Goal: Transaction & Acquisition: Purchase product/service

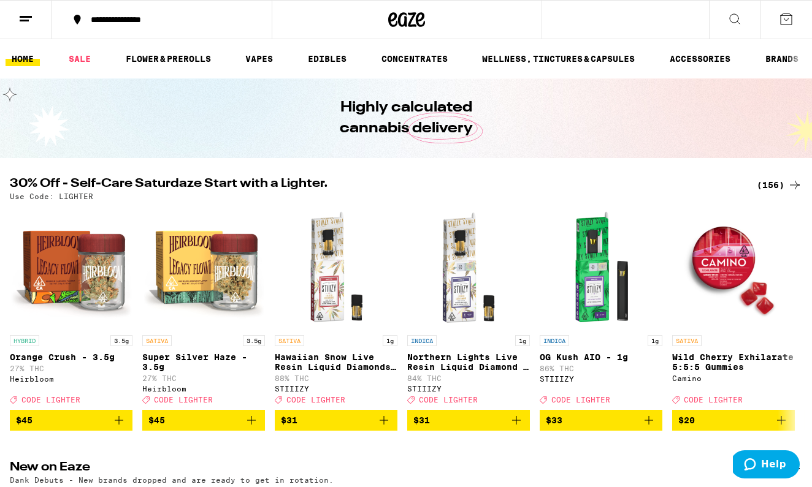
click at [775, 184] on div "(156)" at bounding box center [779, 185] width 45 height 15
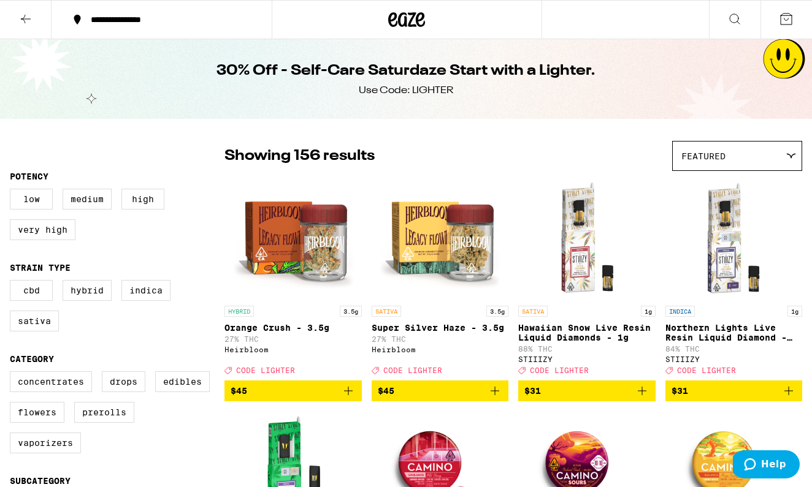
click at [32, 19] on icon at bounding box center [25, 19] width 15 height 15
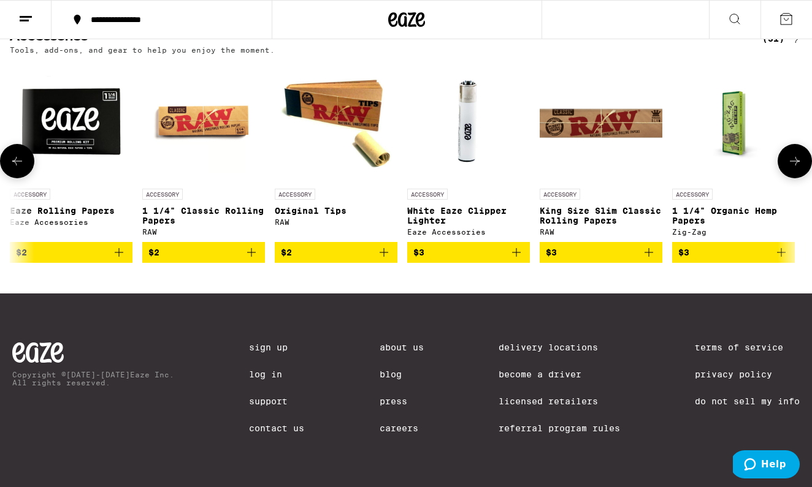
drag, startPoint x: 809, startPoint y: 139, endPoint x: 809, endPoint y: 461, distance: 322.5
click at [809, 144] on div at bounding box center [794, 161] width 34 height 34
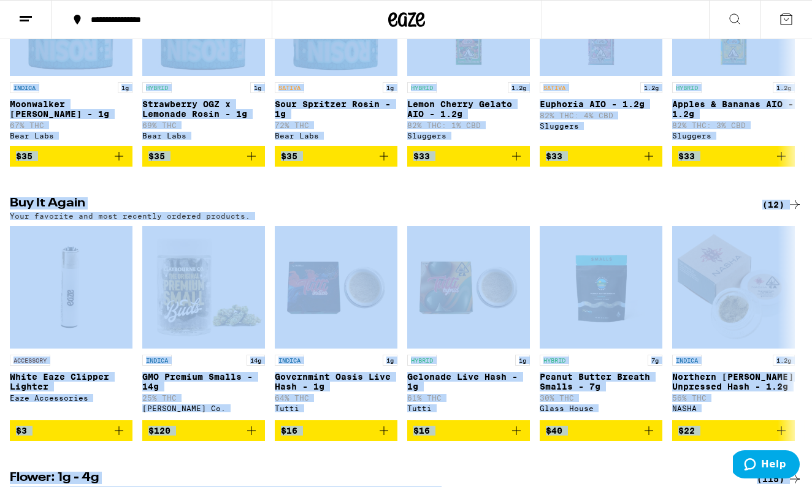
scroll to position [559, 0]
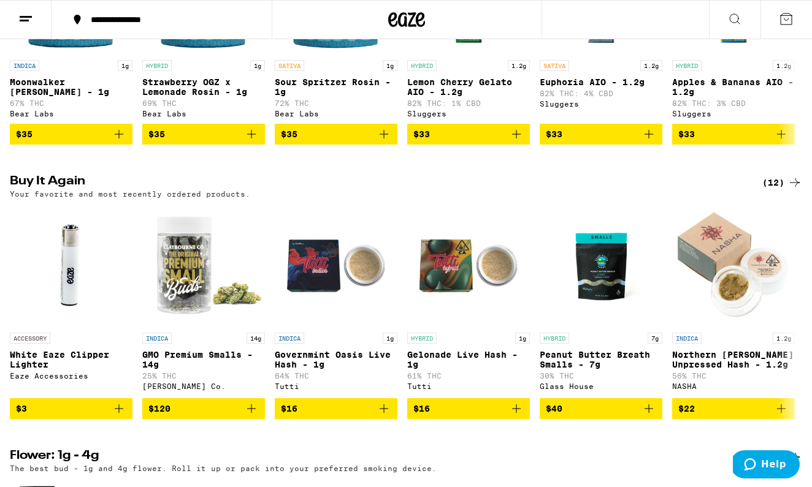
click at [359, 416] on span "$16" at bounding box center [336, 409] width 110 height 15
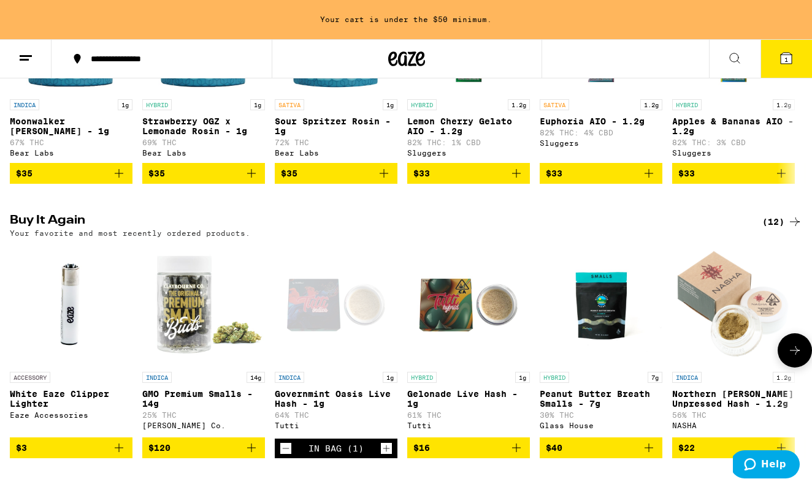
click at [386, 456] on icon "Increment" at bounding box center [386, 448] width 11 height 15
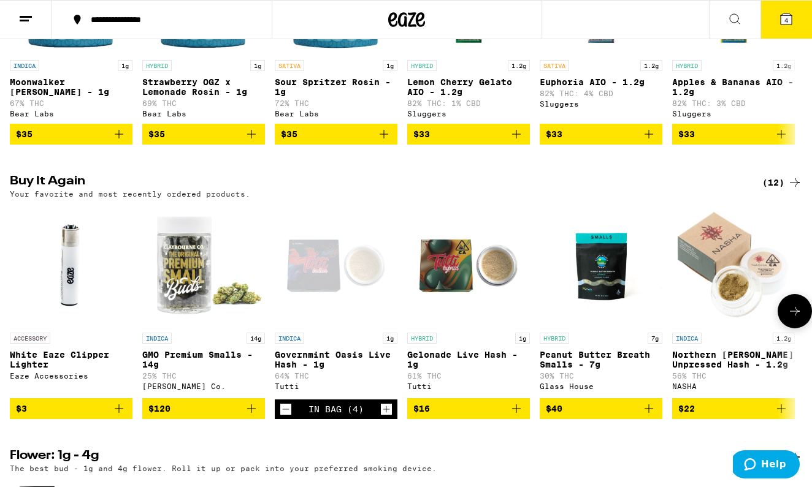
click at [385, 417] on icon "Increment" at bounding box center [386, 409] width 11 height 15
click at [283, 417] on icon "Decrement" at bounding box center [285, 409] width 11 height 15
click at [783, 13] on icon at bounding box center [786, 19] width 15 height 15
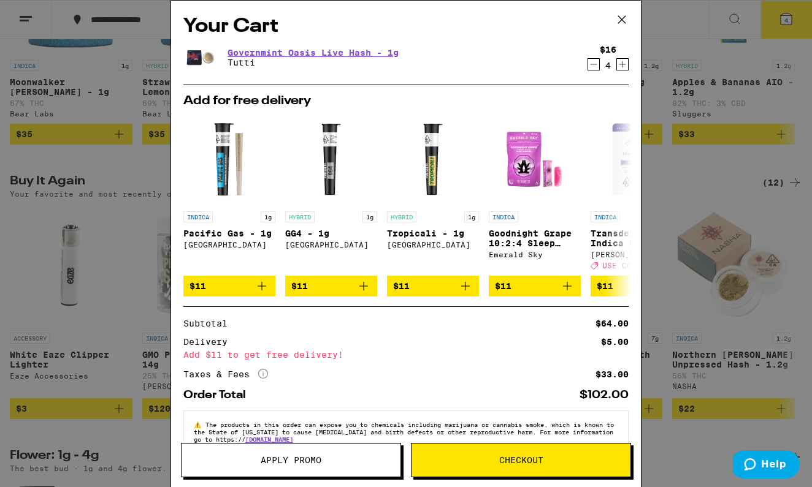
click at [620, 17] on icon at bounding box center [621, 19] width 18 height 18
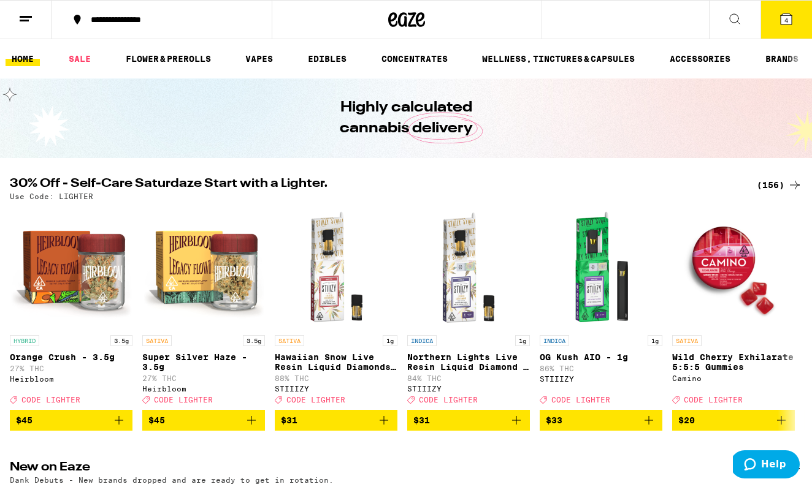
click at [779, 183] on div "(156)" at bounding box center [779, 185] width 45 height 15
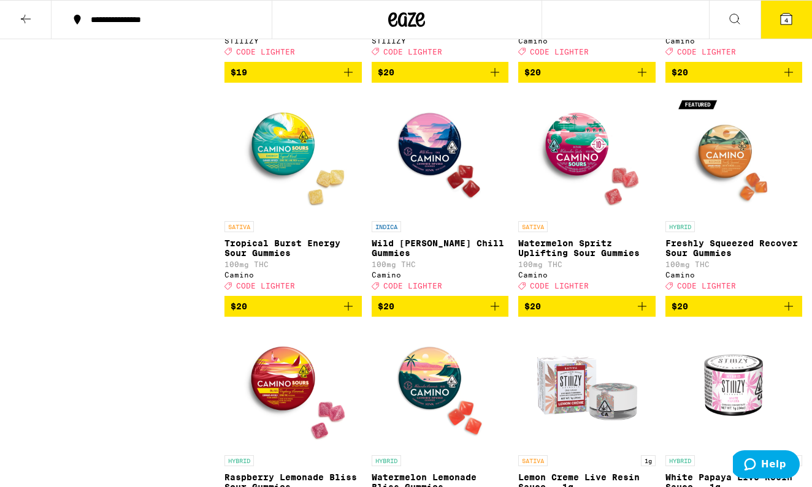
scroll to position [2662, 0]
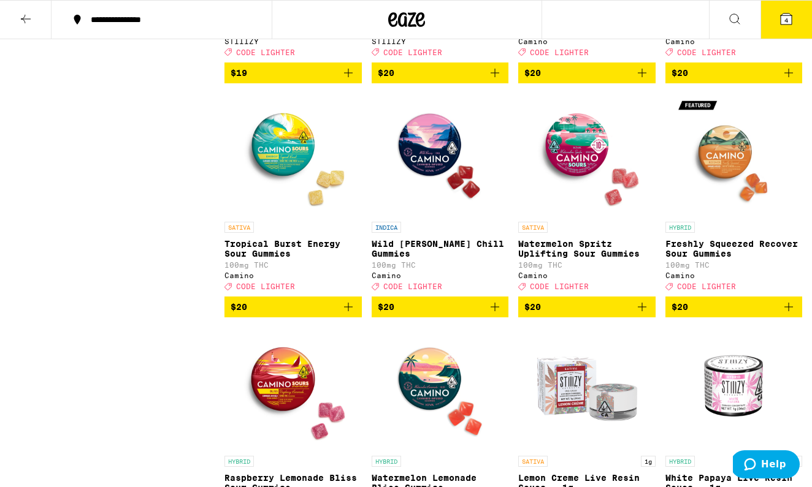
click at [435, 216] on img "Open page for Wild Berry Chill Gummies from Camino" at bounding box center [439, 154] width 123 height 123
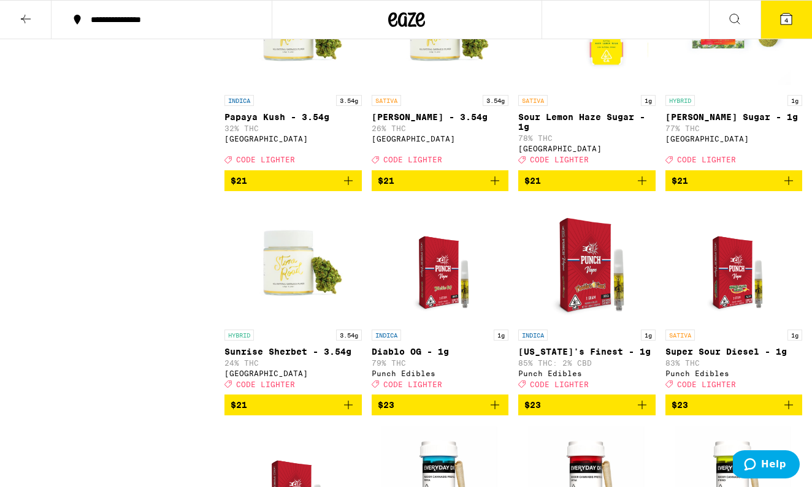
scroll to position [3265, 0]
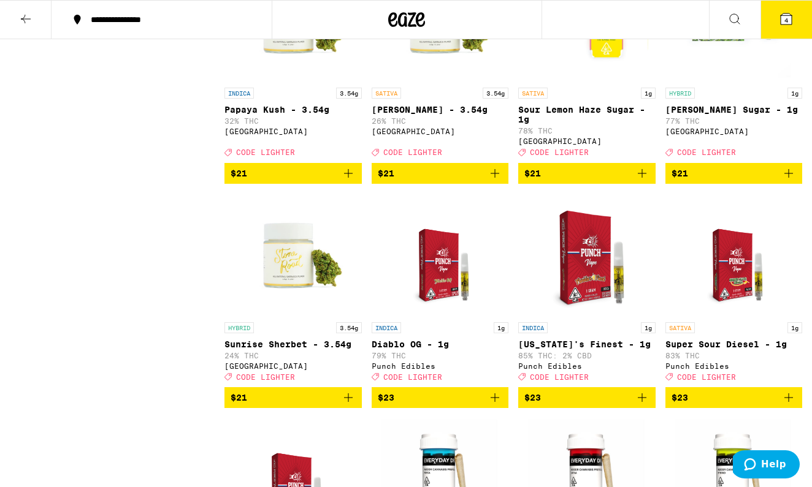
click at [723, 82] on img "Open page for Oreo Biscotti Sugar - 1g from Stone Road" at bounding box center [733, 20] width 123 height 123
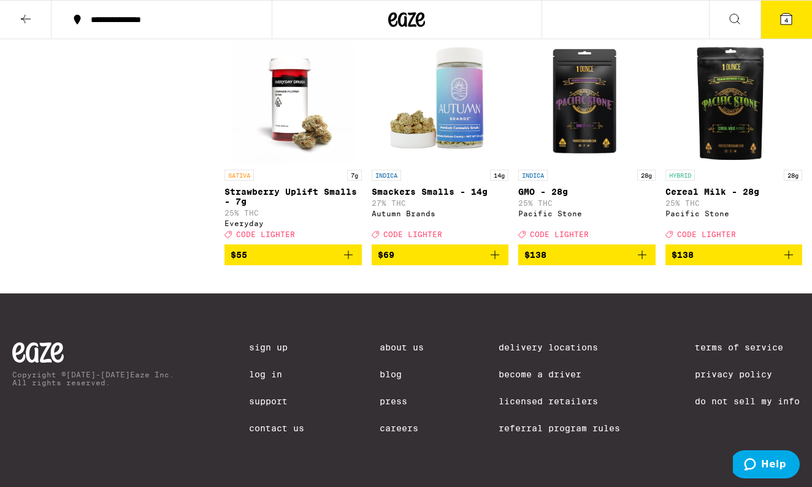
scroll to position [9071, 0]
click at [481, 28] on span "$55" at bounding box center [440, 20] width 125 height 15
click at [781, 17] on icon at bounding box center [785, 18] width 11 height 11
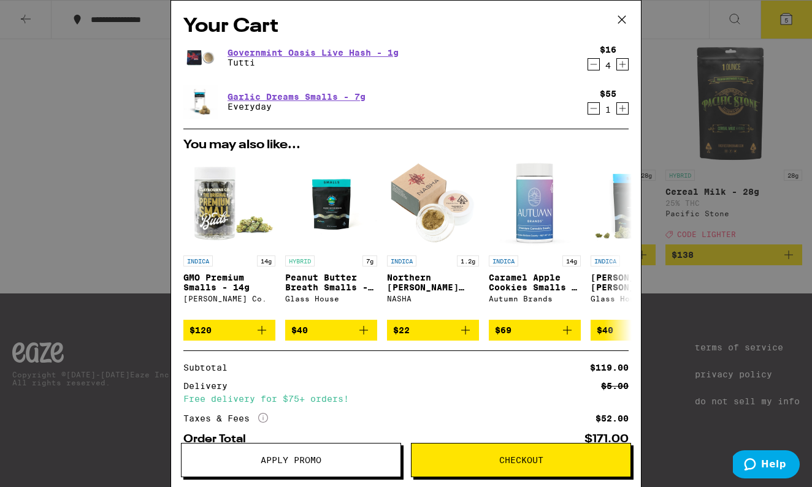
click at [333, 454] on button "Apply Promo" at bounding box center [291, 460] width 220 height 34
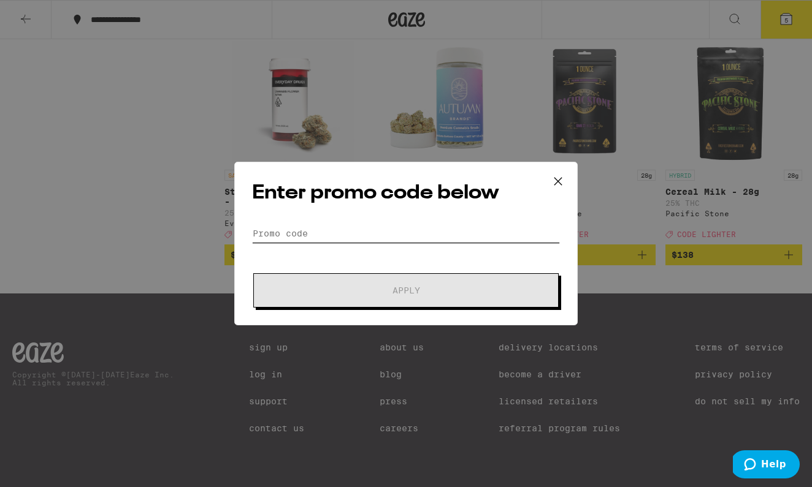
click at [400, 232] on input "Promo Code" at bounding box center [406, 233] width 308 height 18
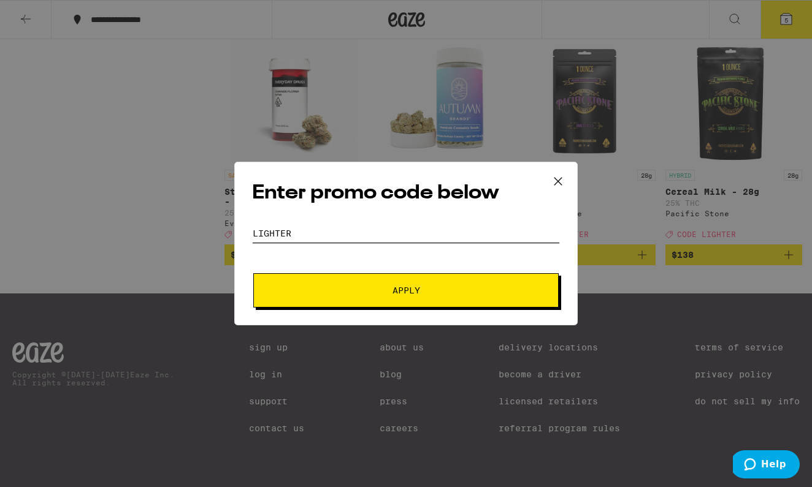
type input "LIGHTER"
click at [443, 289] on span "Apply" at bounding box center [406, 290] width 221 height 9
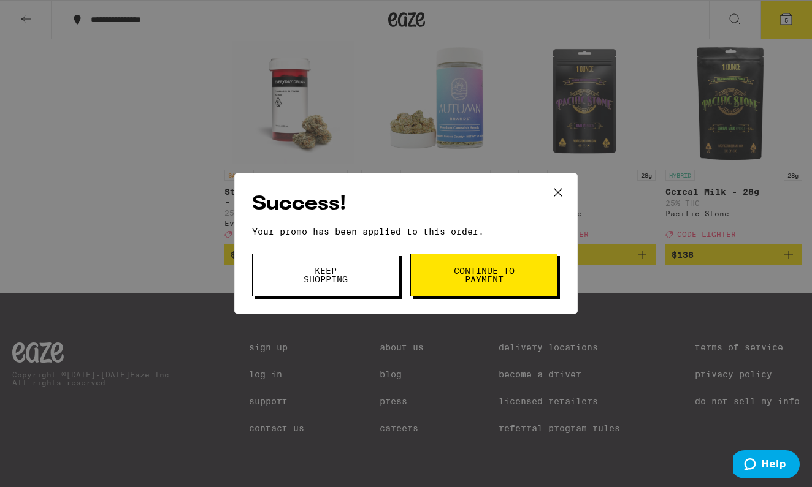
click at [495, 272] on span "Continue to payment" at bounding box center [483, 275] width 63 height 17
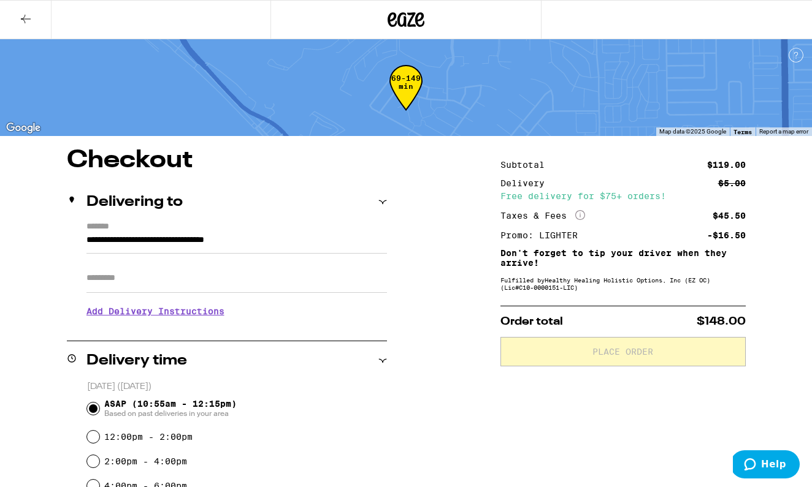
click at [441, 345] on div "**********" at bounding box center [406, 484] width 812 height 673
click at [17, 16] on button at bounding box center [25, 20] width 51 height 39
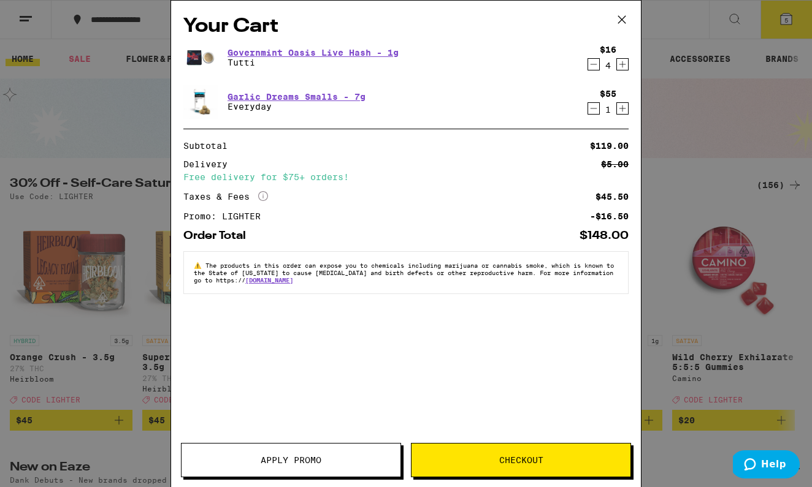
click at [594, 65] on icon "Decrement" at bounding box center [593, 64] width 11 height 15
click at [521, 459] on span "Checkout" at bounding box center [521, 460] width 44 height 9
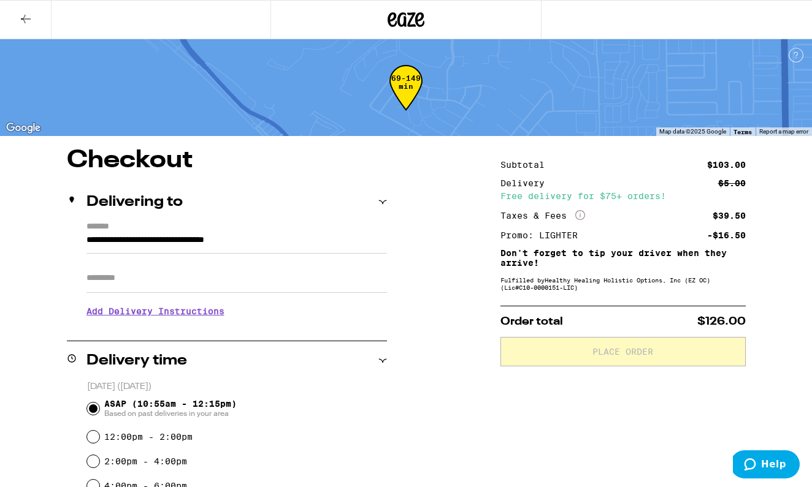
click at [456, 326] on div "**********" at bounding box center [406, 484] width 812 height 673
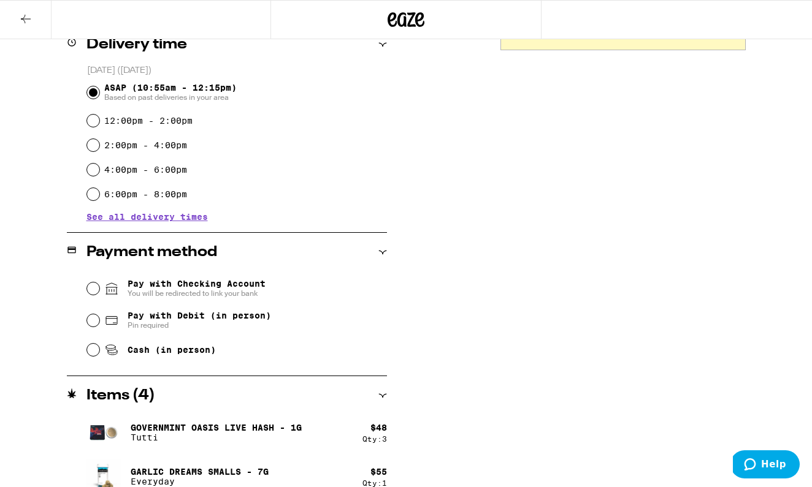
scroll to position [334, 0]
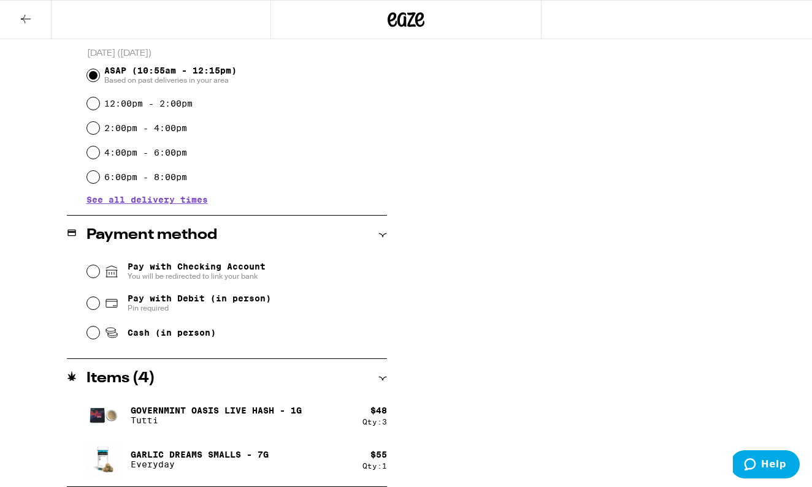
click at [96, 338] on input "Cash (in person)" at bounding box center [93, 333] width 12 height 12
radio input "true"
click at [474, 242] on div "**********" at bounding box center [406, 151] width 812 height 673
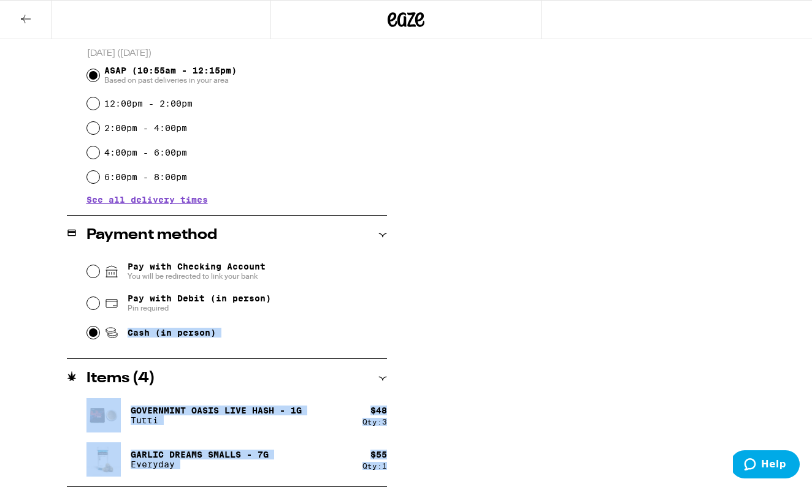
drag, startPoint x: 393, startPoint y: 319, endPoint x: 450, endPoint y: 286, distance: 65.6
click at [450, 286] on div "**********" at bounding box center [406, 151] width 812 height 673
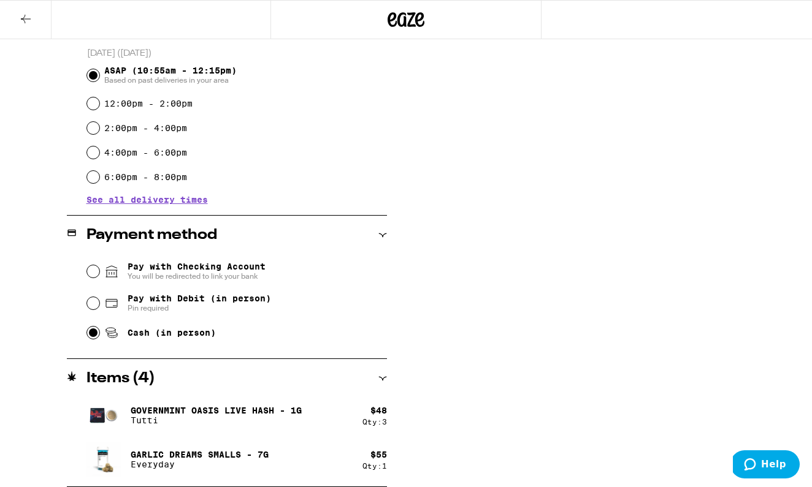
click at [444, 235] on div "**********" at bounding box center [406, 151] width 812 height 673
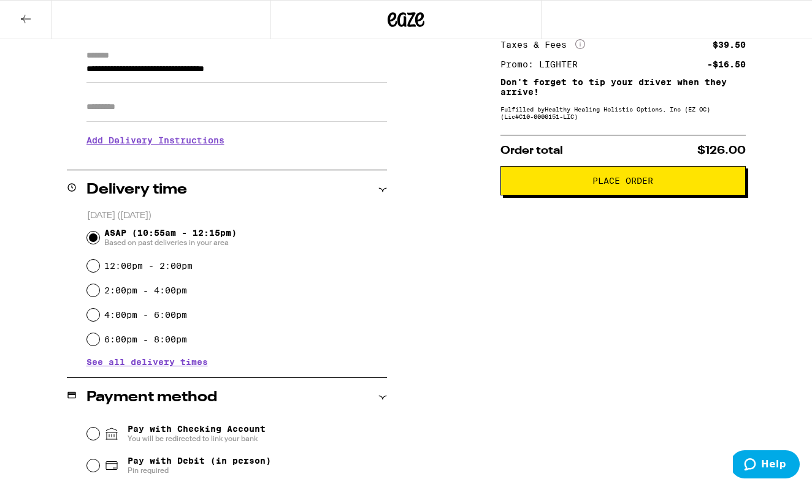
scroll to position [166, 0]
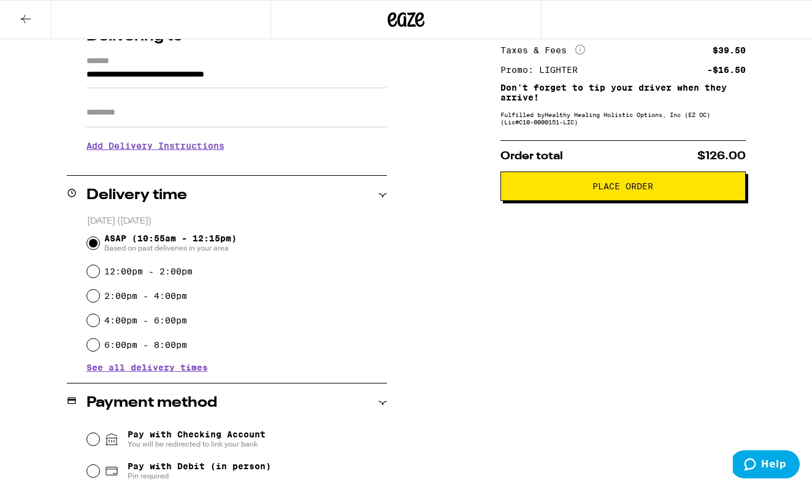
click at [608, 189] on span "Place Order" at bounding box center [622, 186] width 61 height 9
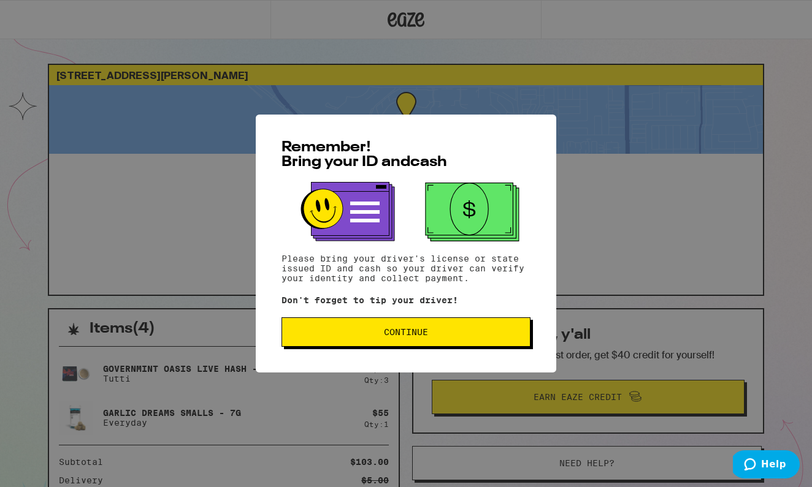
click at [421, 336] on span "Continue" at bounding box center [406, 332] width 44 height 9
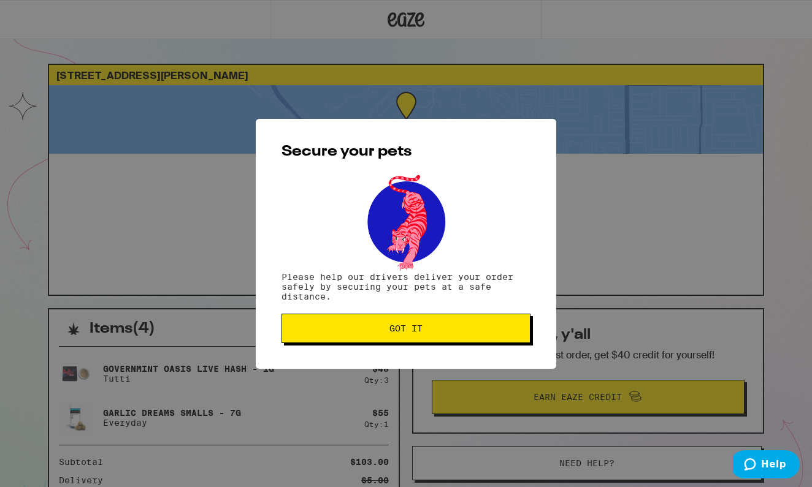
click at [421, 336] on button "Got it" at bounding box center [405, 328] width 249 height 29
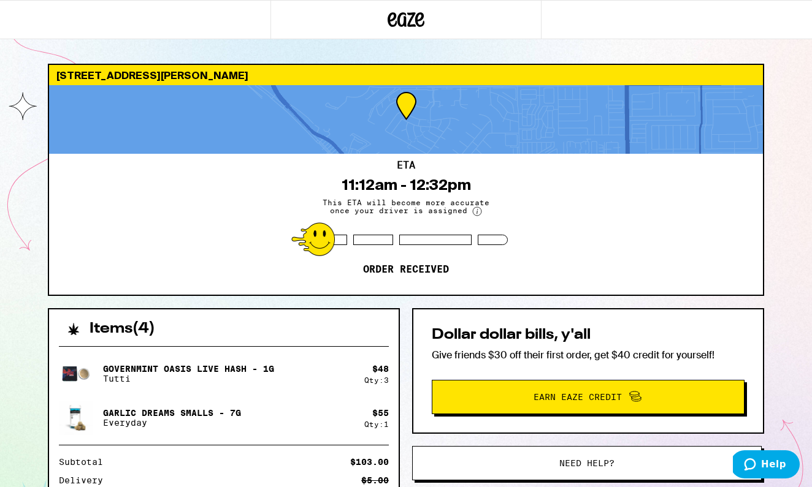
click at [777, 222] on div "3451 Aquarius Dr Huntington Beach 92649 ETA 11:12am - 12:32pm This ETA will bec…" at bounding box center [406, 334] width 812 height 668
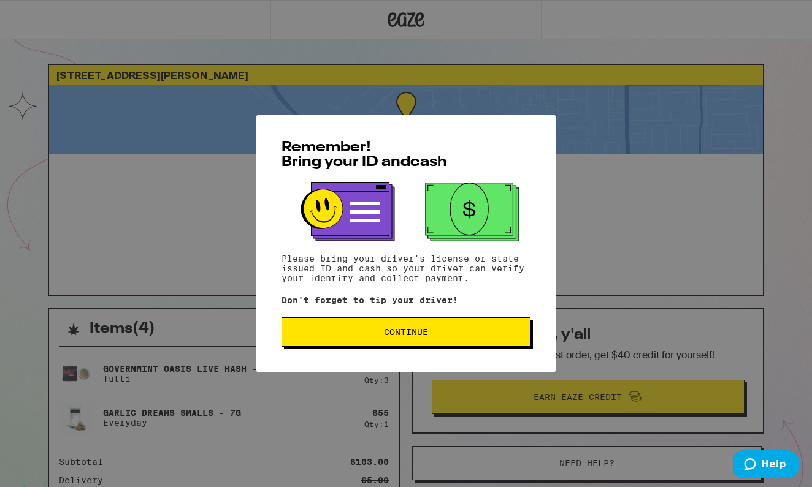
click at [443, 331] on span "Continue" at bounding box center [406, 332] width 228 height 9
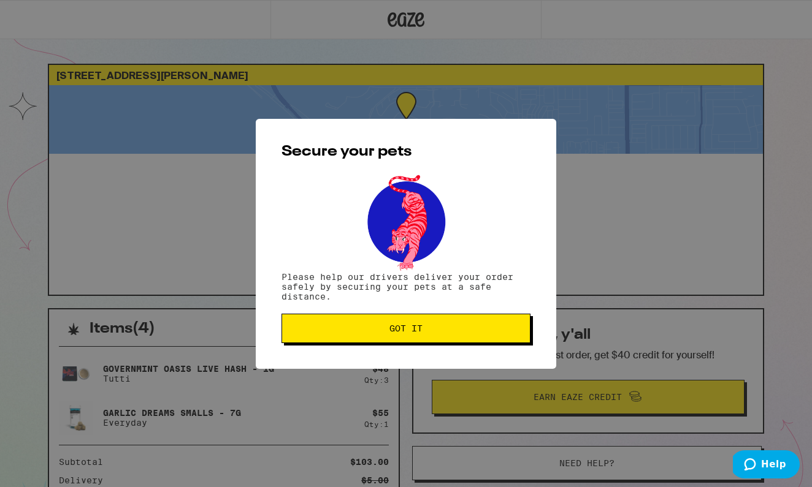
click at [443, 331] on span "Got it" at bounding box center [406, 328] width 228 height 9
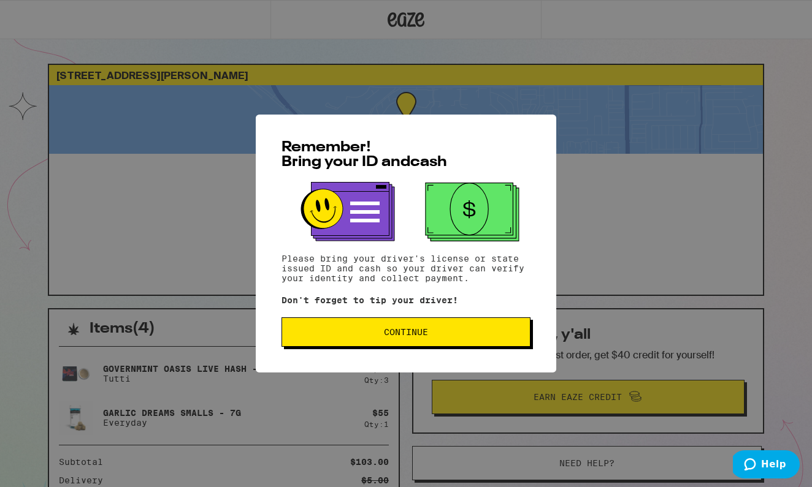
click at [452, 330] on button "Continue" at bounding box center [405, 332] width 249 height 29
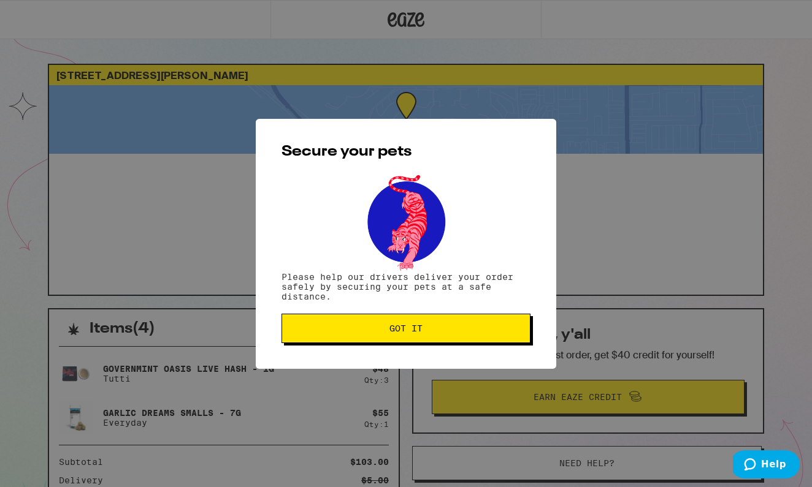
click at [452, 330] on span "Got it" at bounding box center [406, 328] width 228 height 9
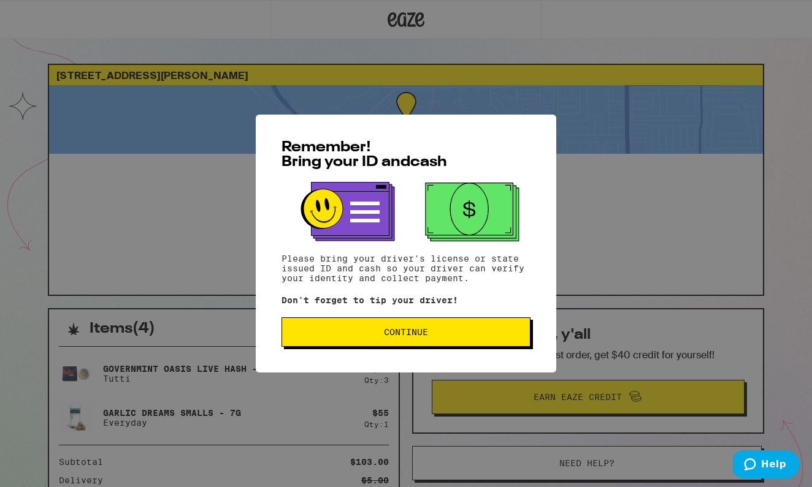
click at [454, 344] on button "Continue" at bounding box center [405, 332] width 249 height 29
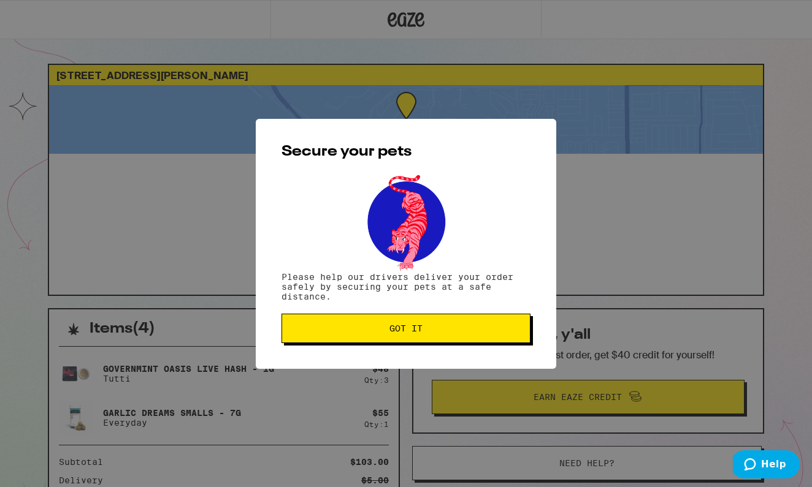
click at [454, 343] on button "Got it" at bounding box center [405, 328] width 249 height 29
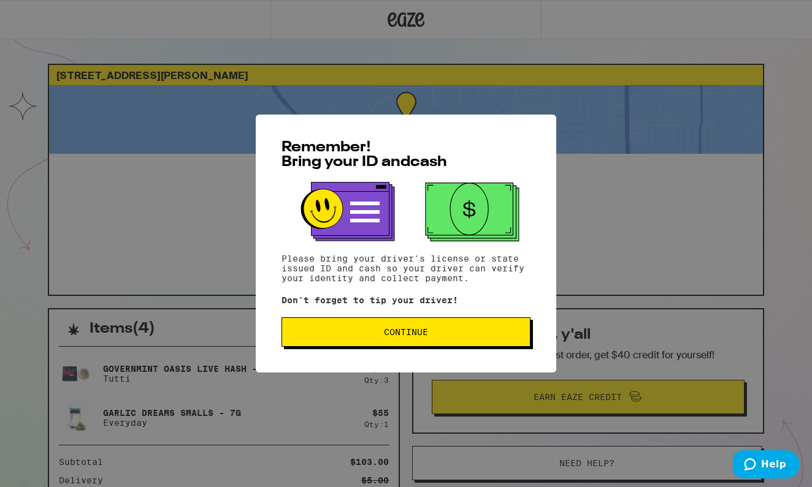
click at [432, 329] on button "Continue" at bounding box center [405, 332] width 249 height 29
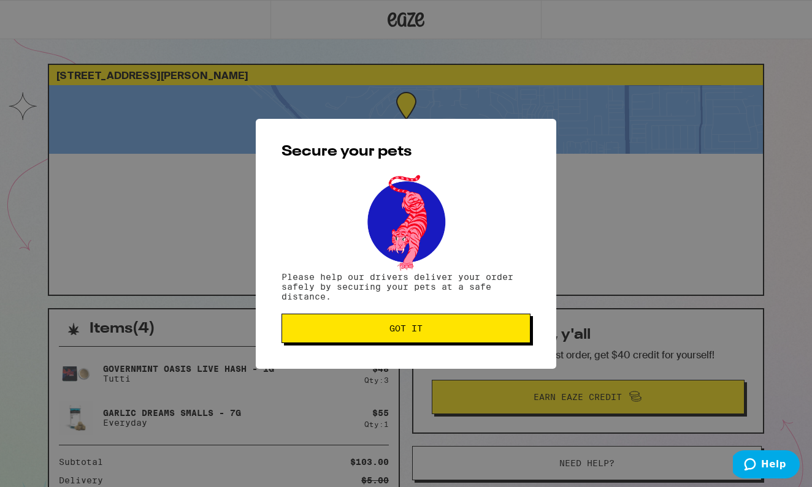
click at [432, 329] on span "Got it" at bounding box center [406, 328] width 228 height 9
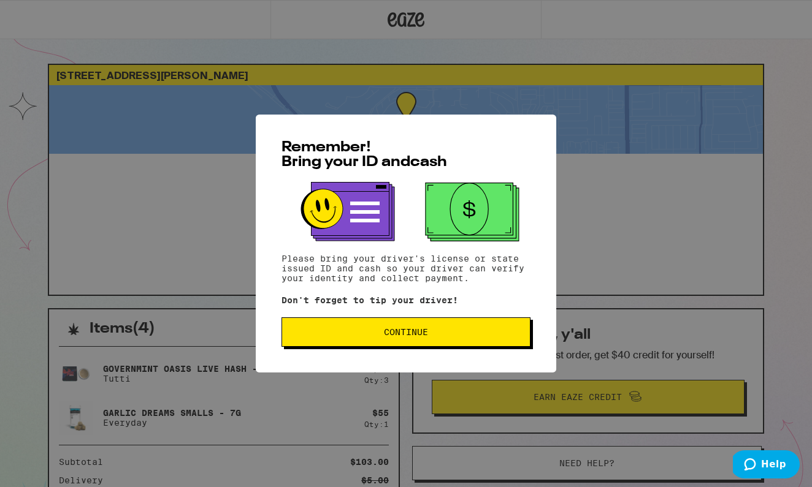
click at [459, 337] on span "Continue" at bounding box center [406, 332] width 228 height 9
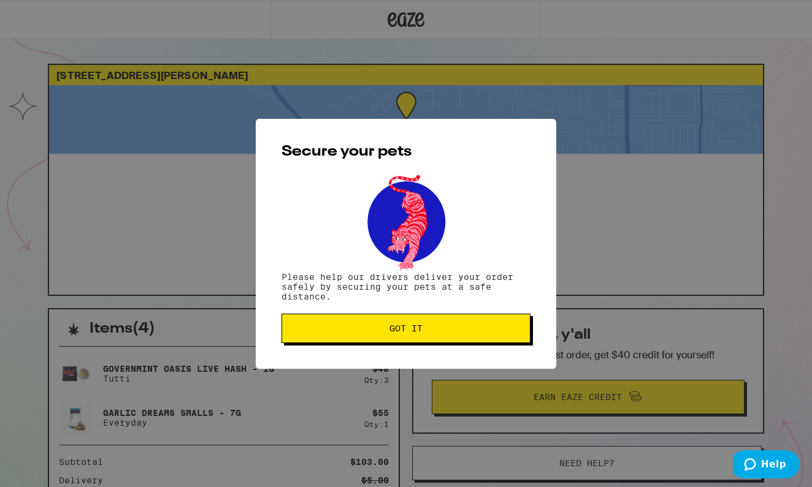
click at [459, 337] on button "Got it" at bounding box center [405, 328] width 249 height 29
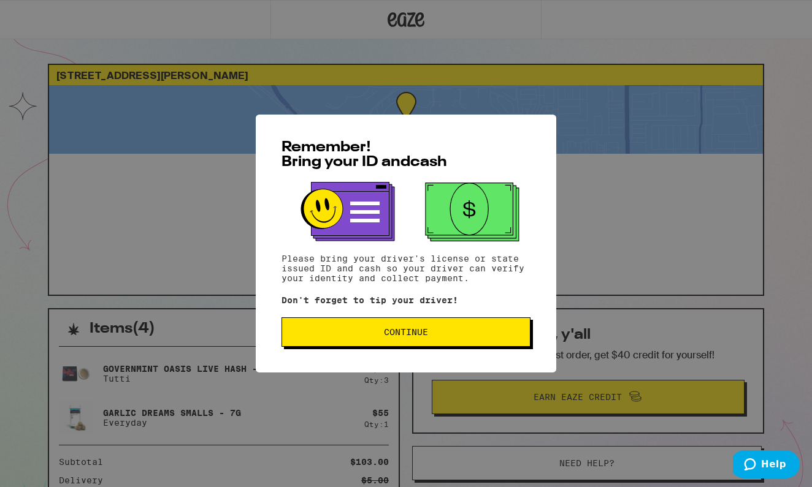
click at [411, 335] on span "Continue" at bounding box center [406, 332] width 44 height 9
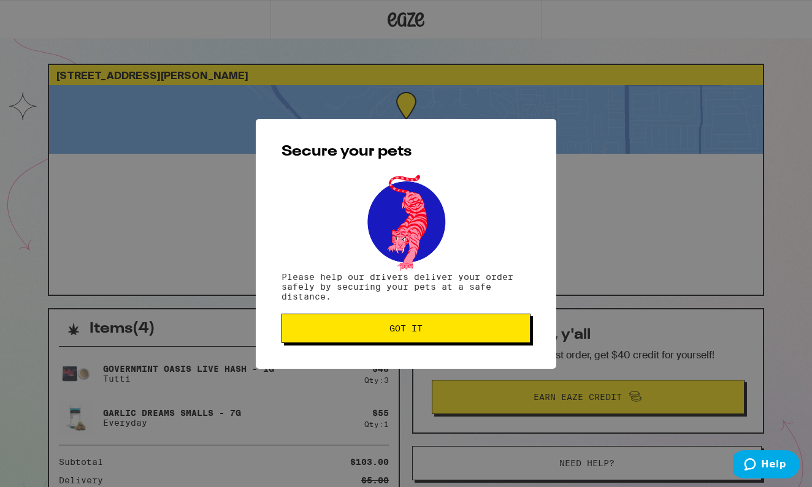
click at [411, 333] on span "Got it" at bounding box center [405, 328] width 33 height 9
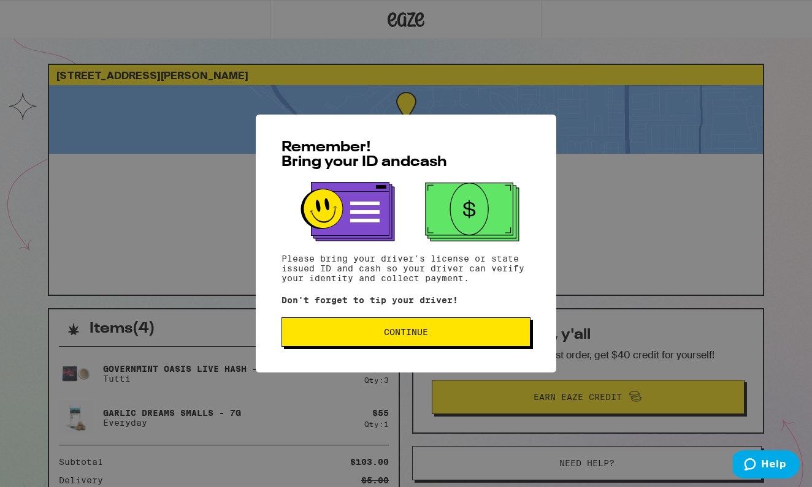
click at [421, 326] on button "Continue" at bounding box center [405, 332] width 249 height 29
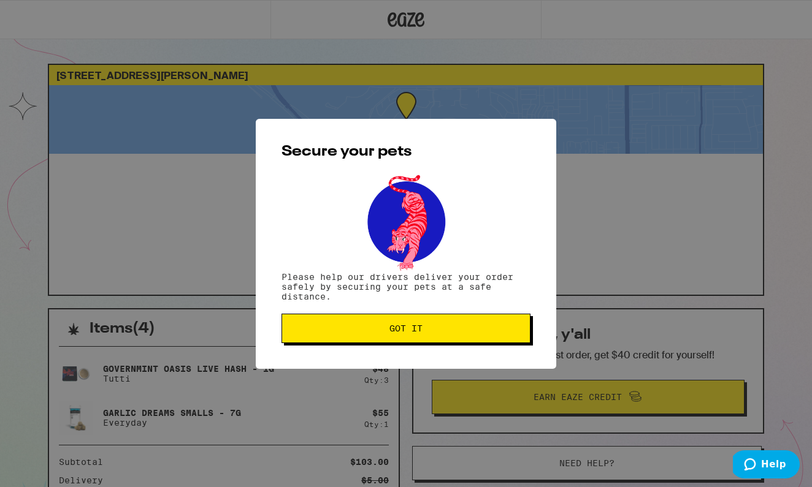
click at [421, 327] on span "Got it" at bounding box center [405, 328] width 33 height 9
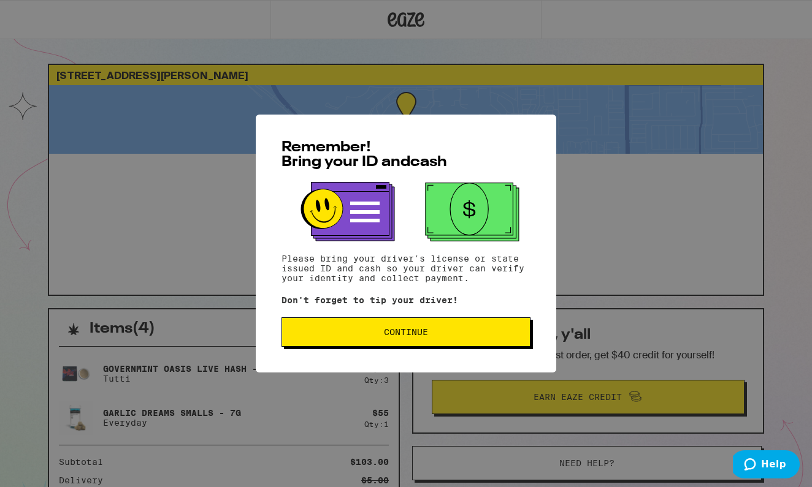
click at [391, 332] on span "Continue" at bounding box center [406, 332] width 44 height 9
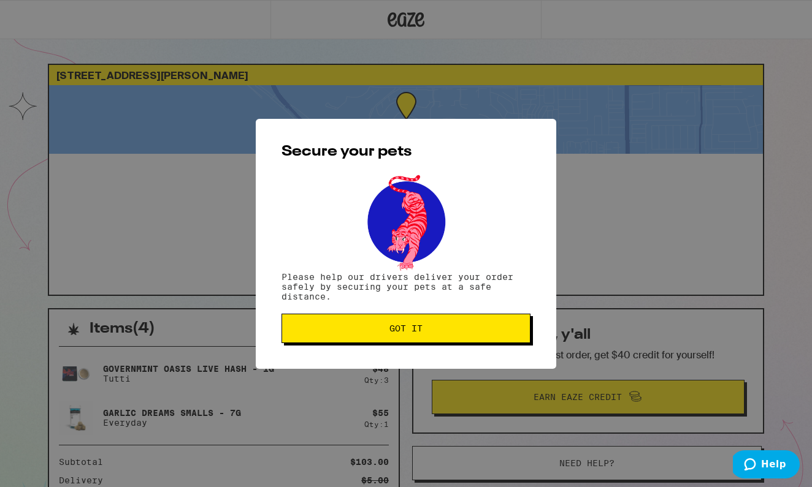
click at [391, 332] on span "Got it" at bounding box center [405, 328] width 33 height 9
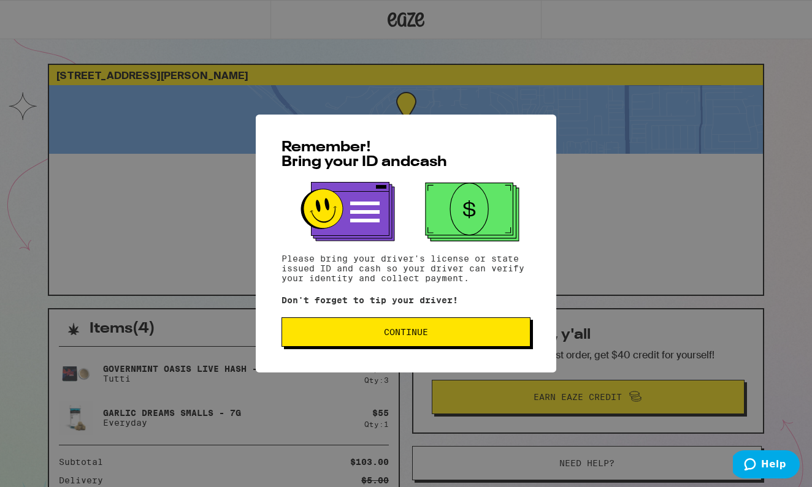
click at [416, 332] on span "Continue" at bounding box center [406, 332] width 44 height 9
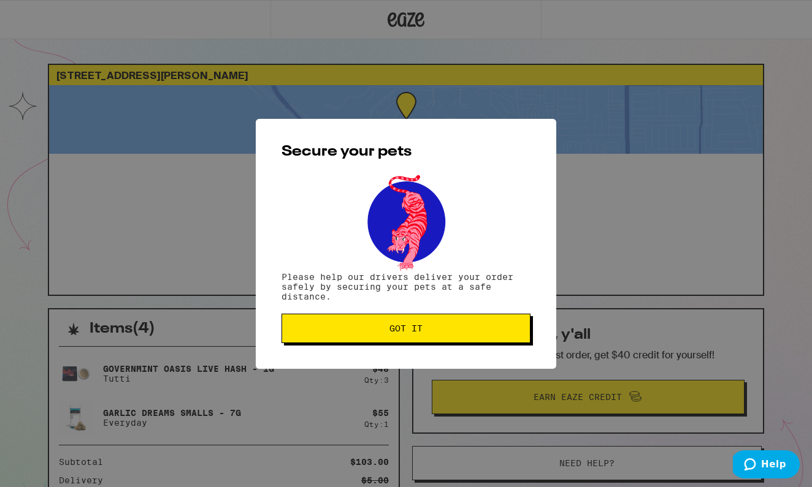
click at [416, 332] on span "Got it" at bounding box center [405, 328] width 33 height 9
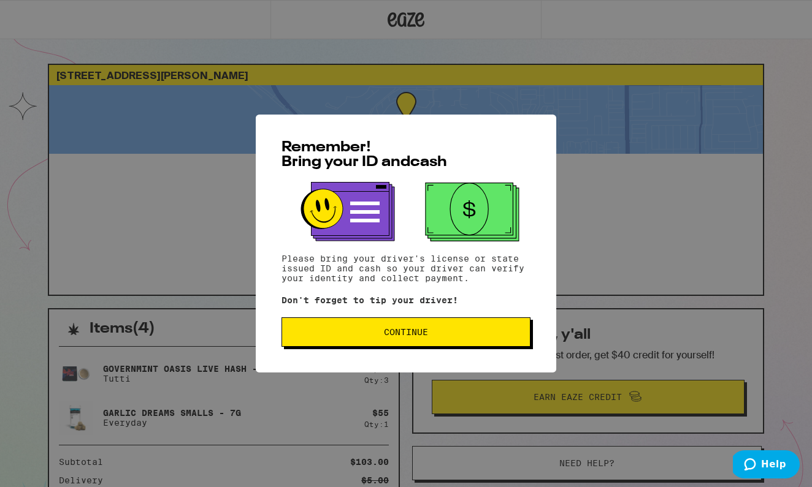
click at [415, 327] on button "Continue" at bounding box center [405, 332] width 249 height 29
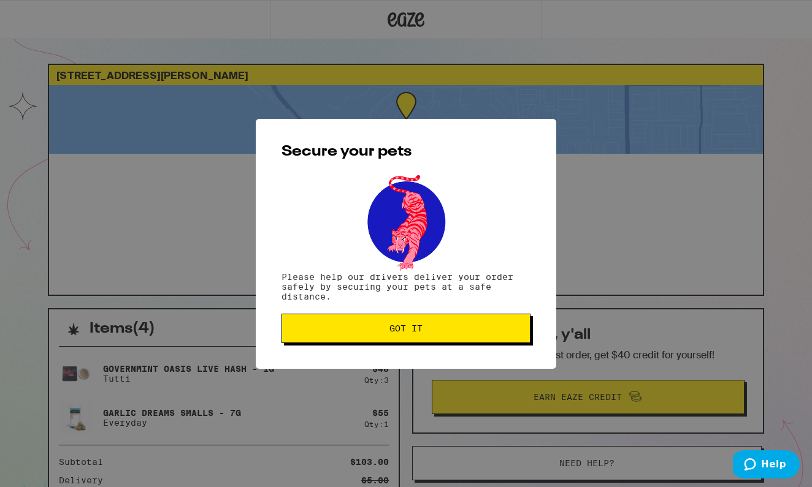
click at [415, 327] on span "Got it" at bounding box center [405, 328] width 33 height 9
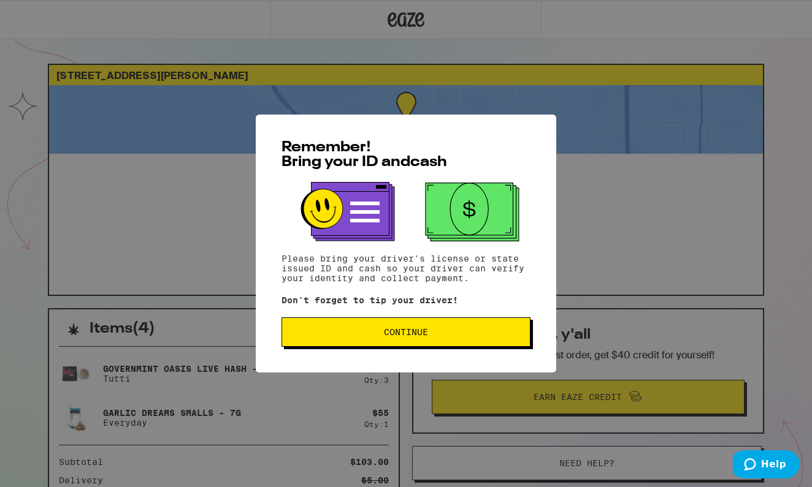
click at [438, 337] on span "Continue" at bounding box center [406, 332] width 228 height 9
click at [441, 319] on div "Remember! Bring your ID and cash Please bring your driver's license or state is…" at bounding box center [406, 244] width 300 height 258
click at [440, 327] on button "Continue" at bounding box center [405, 332] width 249 height 29
click at [439, 340] on button "Continue" at bounding box center [405, 332] width 249 height 29
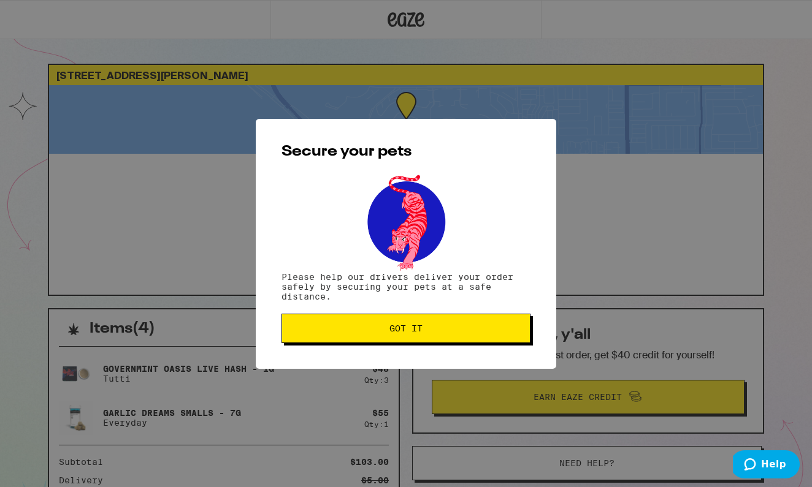
click at [439, 340] on button "Got it" at bounding box center [405, 328] width 249 height 29
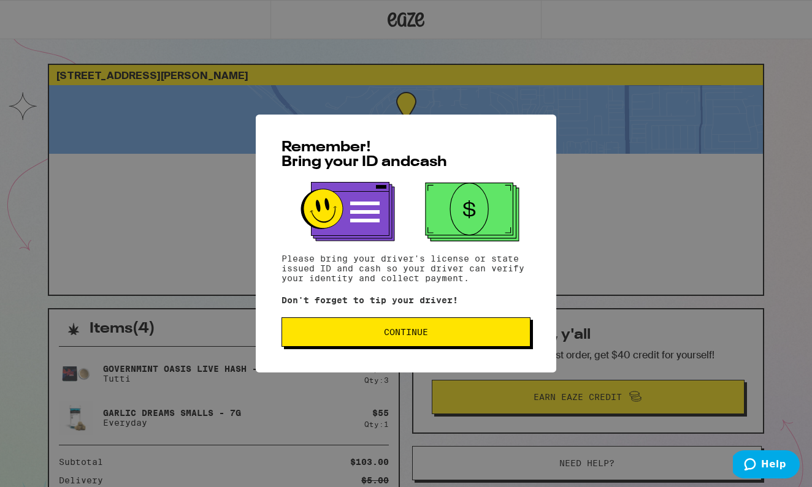
click at [459, 334] on span "Continue" at bounding box center [406, 332] width 228 height 9
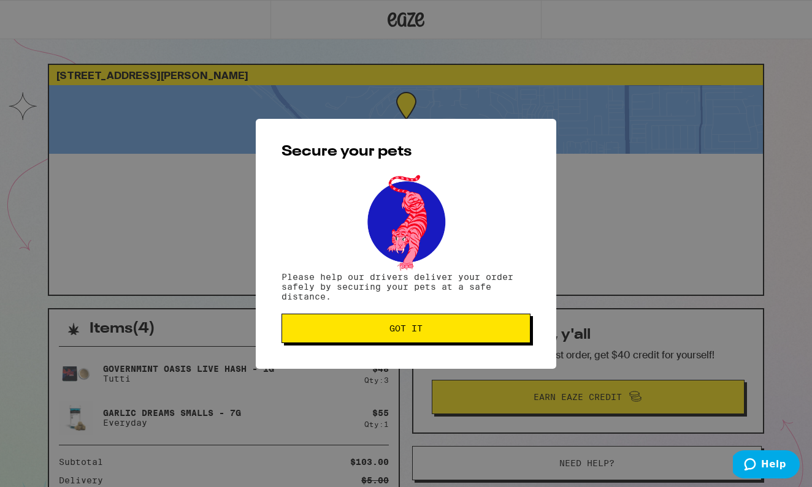
click at [459, 333] on span "Got it" at bounding box center [406, 328] width 228 height 9
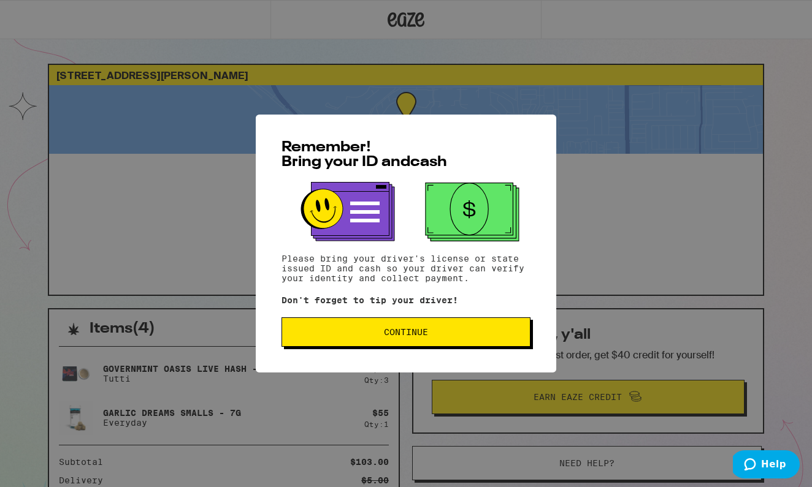
click at [443, 331] on span "Continue" at bounding box center [406, 332] width 228 height 9
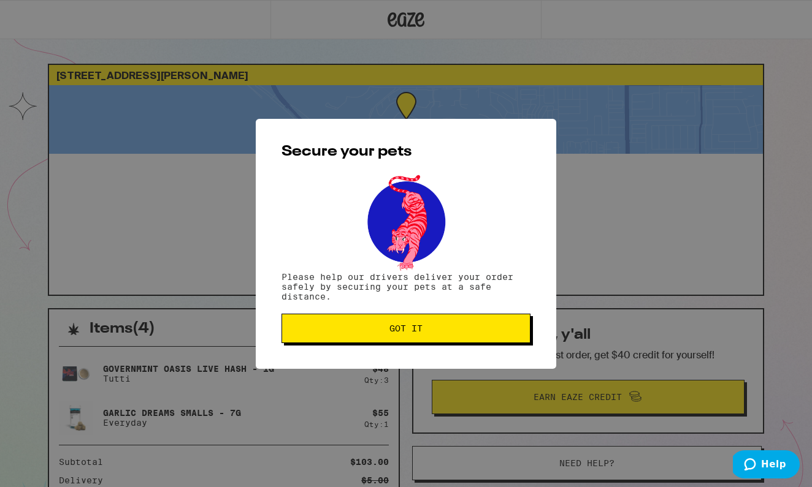
click at [443, 331] on span "Got it" at bounding box center [406, 328] width 228 height 9
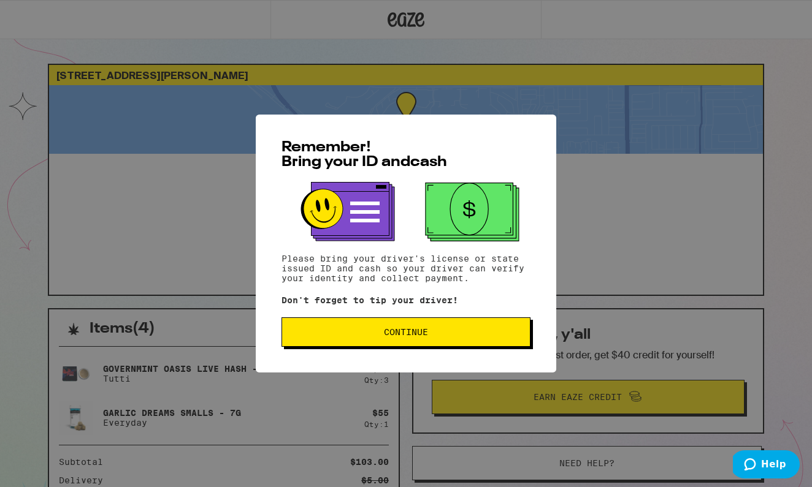
click at [433, 337] on span "Continue" at bounding box center [406, 332] width 228 height 9
click at [443, 356] on div "Remember! Bring your ID and cash Please bring your driver's license or state is…" at bounding box center [406, 244] width 300 height 258
click at [443, 342] on button "Continue" at bounding box center [405, 332] width 249 height 29
click at [456, 328] on button "Continue" at bounding box center [405, 332] width 249 height 29
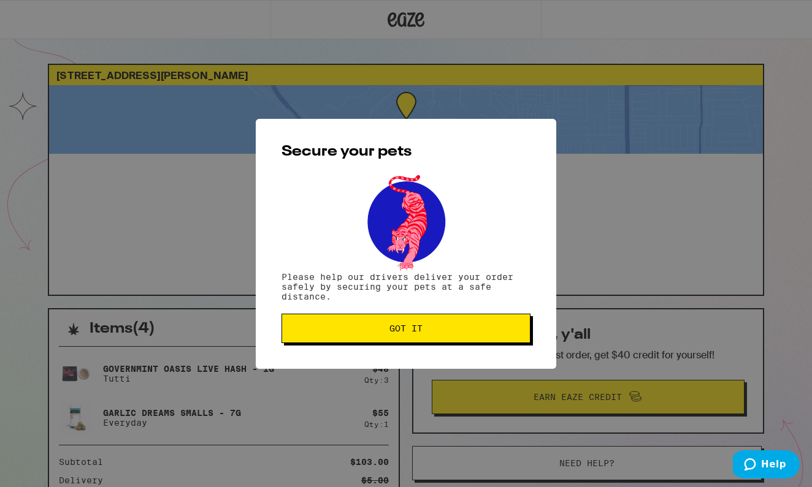
click at [456, 328] on span "Got it" at bounding box center [406, 328] width 228 height 9
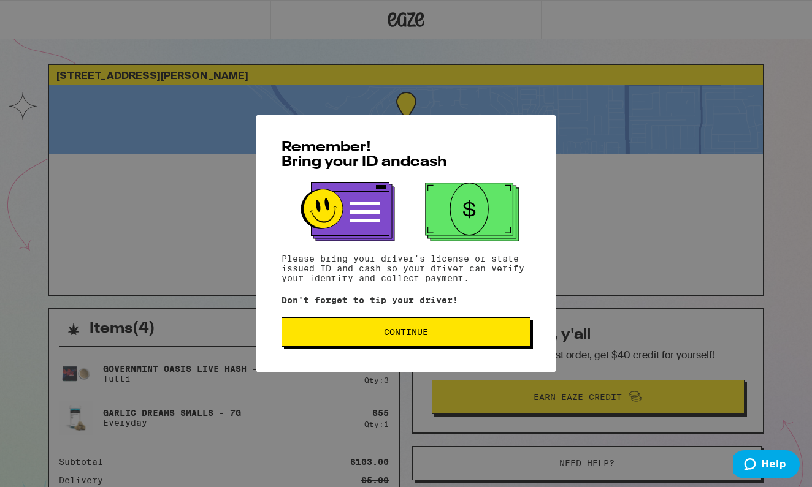
click at [451, 343] on button "Continue" at bounding box center [405, 332] width 249 height 29
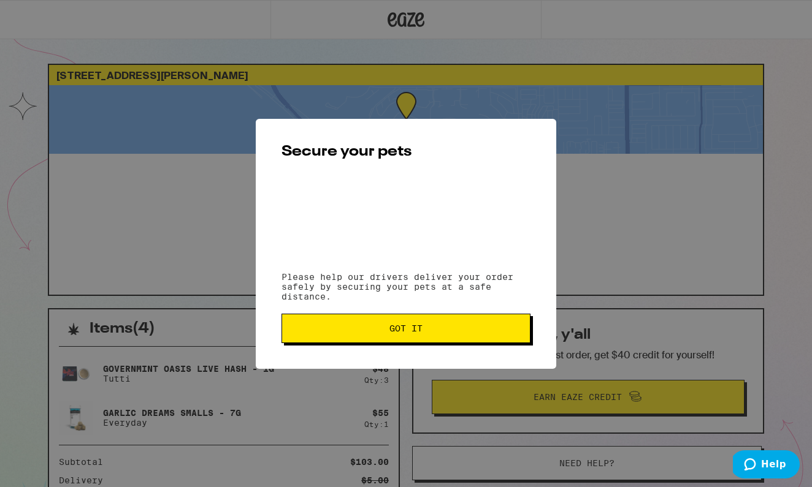
click at [451, 343] on button "Got it" at bounding box center [405, 328] width 249 height 29
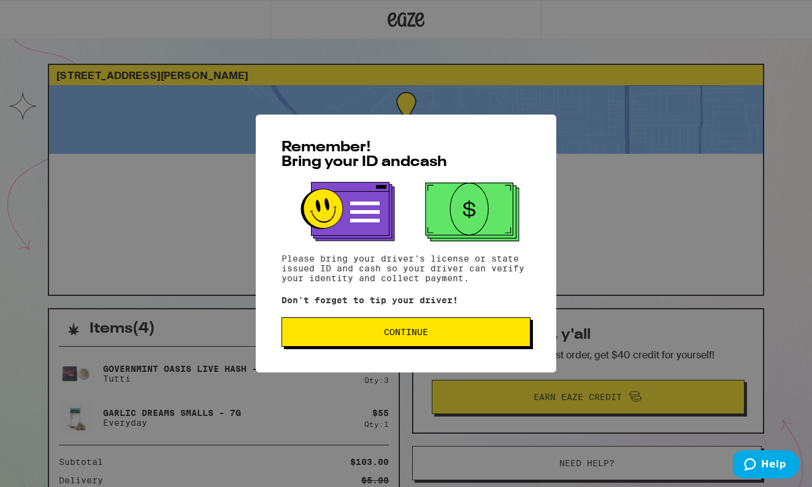
click at [456, 332] on span "Continue" at bounding box center [406, 332] width 228 height 9
click at [429, 334] on span "Continue" at bounding box center [406, 332] width 228 height 9
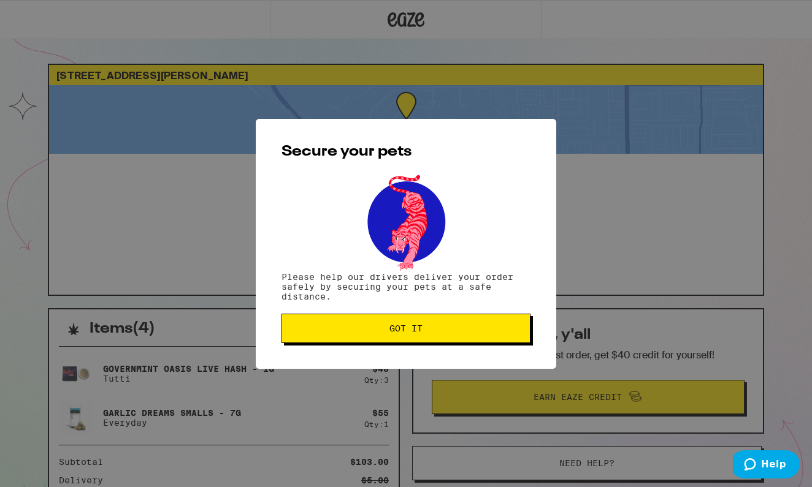
click at [429, 333] on span "Got it" at bounding box center [406, 328] width 228 height 9
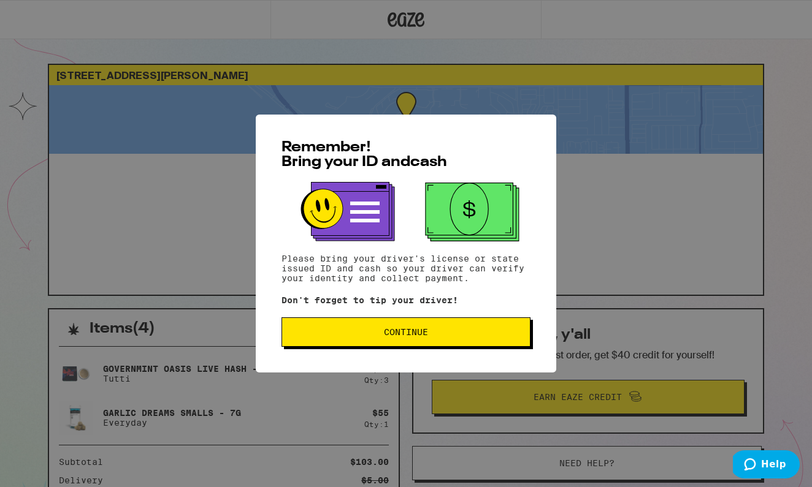
click at [452, 331] on span "Continue" at bounding box center [406, 332] width 228 height 9
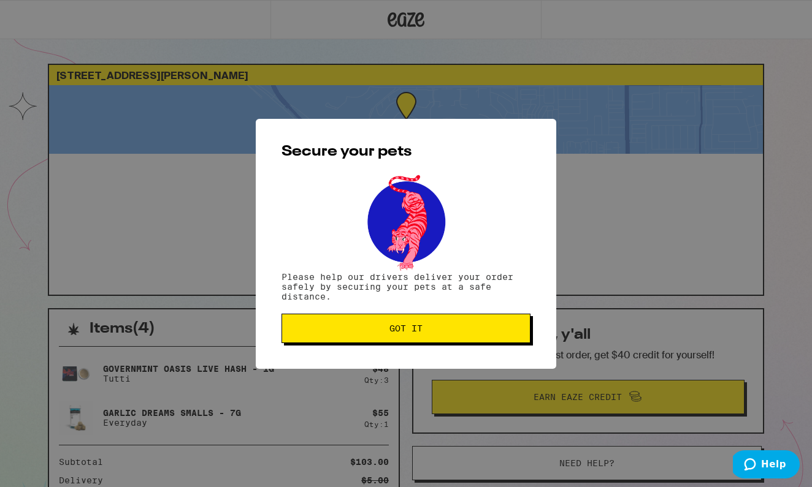
click at [452, 331] on span "Got it" at bounding box center [406, 328] width 228 height 9
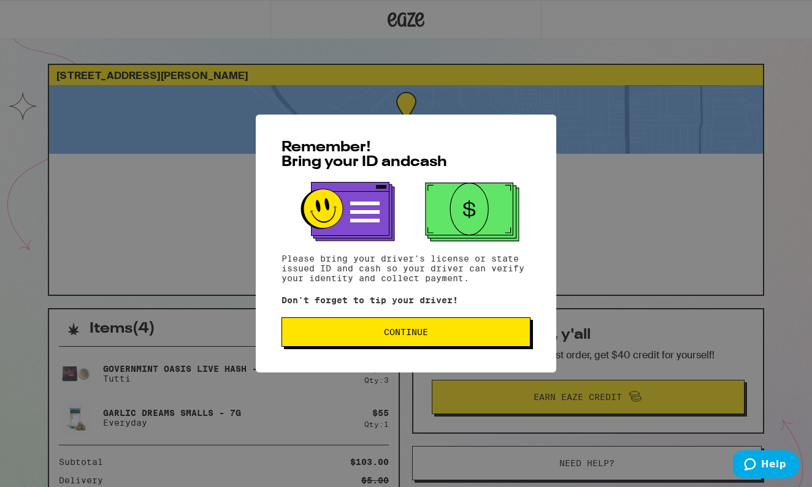
click at [471, 325] on button "Continue" at bounding box center [405, 332] width 249 height 29
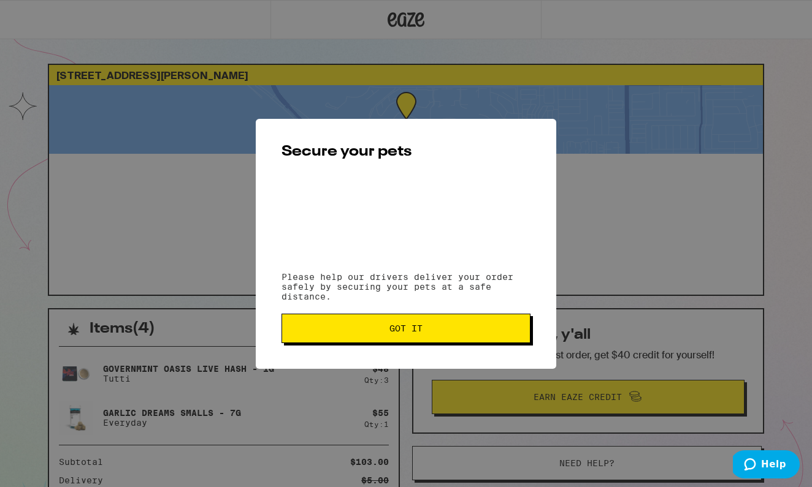
click at [471, 325] on button "Got it" at bounding box center [405, 328] width 249 height 29
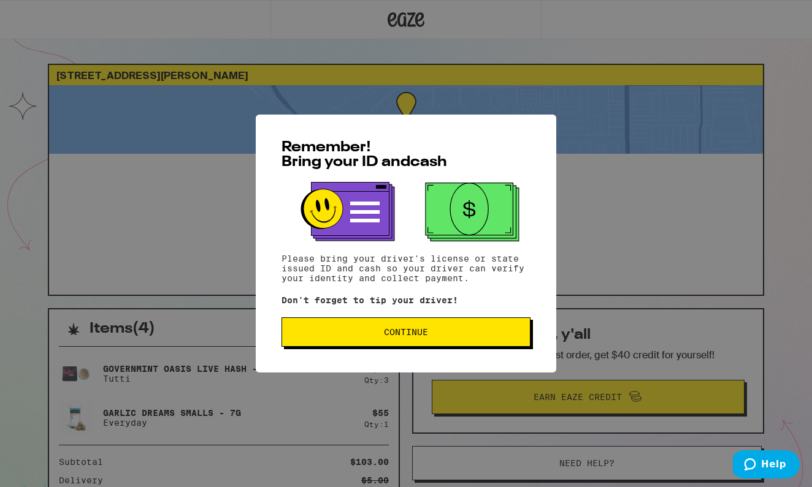
click at [482, 333] on span "Continue" at bounding box center [406, 332] width 228 height 9
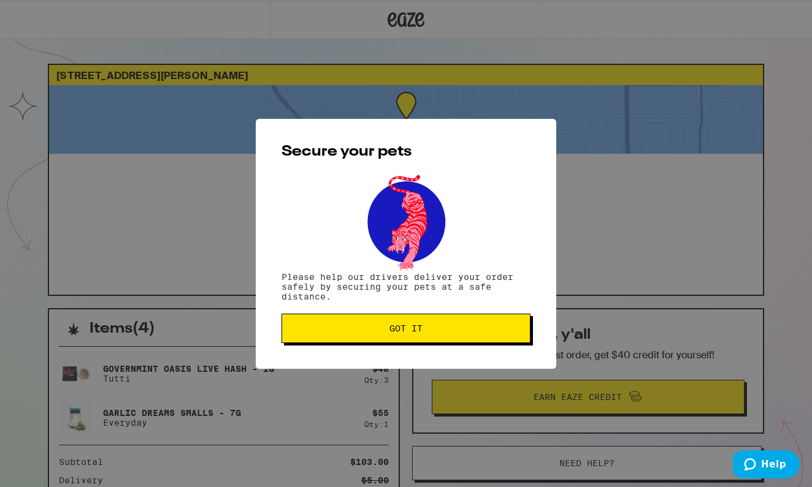
click at [482, 333] on span "Got it" at bounding box center [406, 328] width 228 height 9
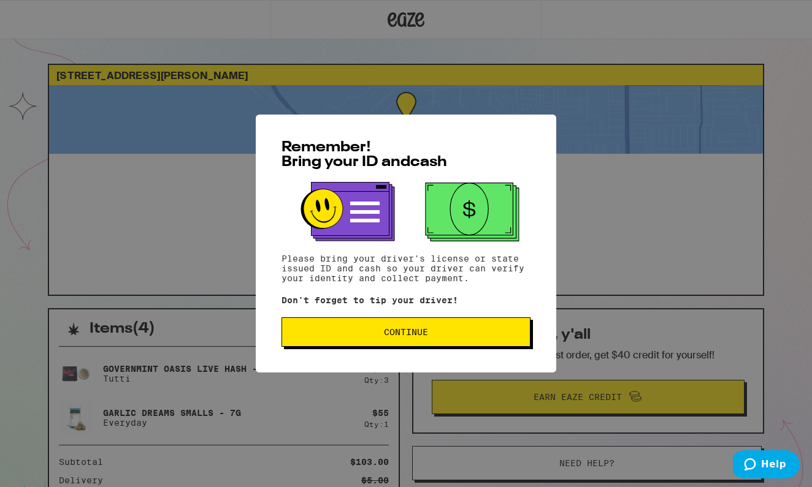
click at [410, 331] on span "Continue" at bounding box center [406, 332] width 44 height 9
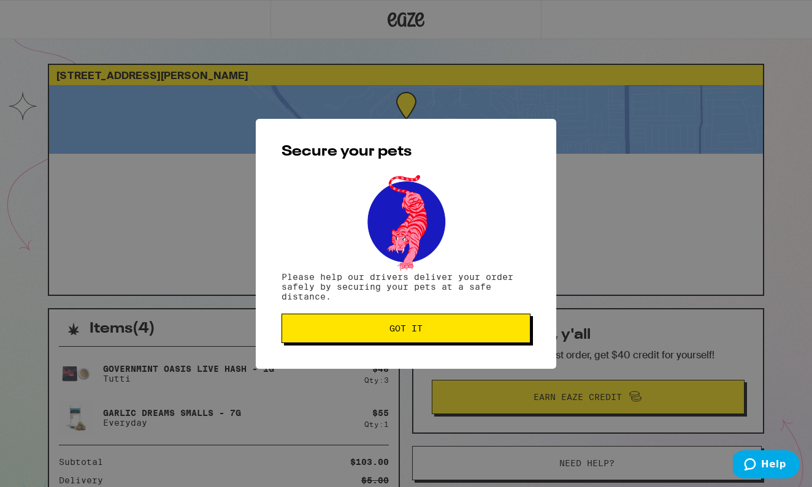
click at [410, 331] on span "Got it" at bounding box center [405, 328] width 33 height 9
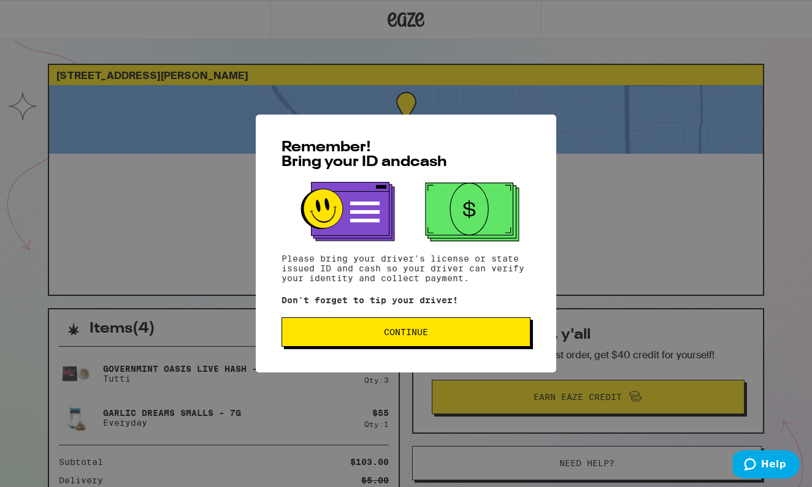
click at [406, 332] on span "Continue" at bounding box center [406, 332] width 44 height 9
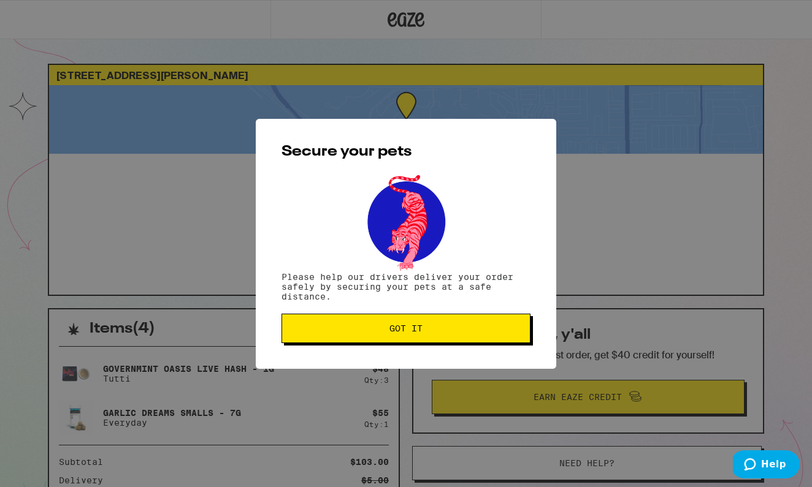
click at [406, 332] on span "Got it" at bounding box center [405, 328] width 33 height 9
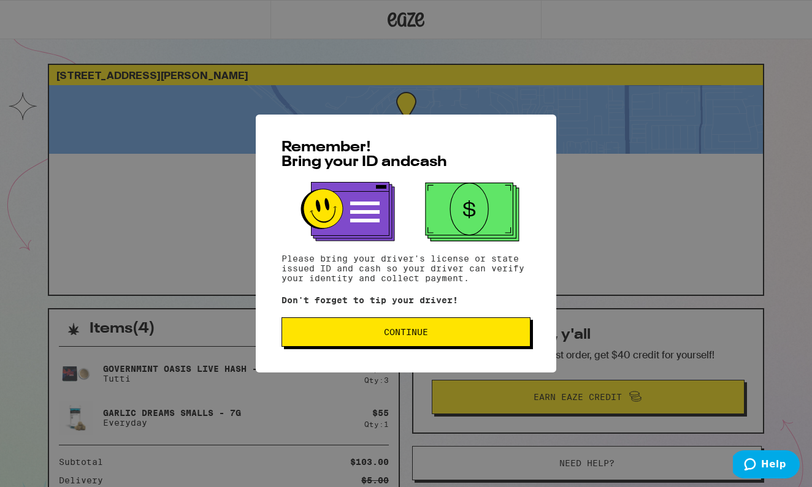
click at [442, 335] on span "Continue" at bounding box center [406, 332] width 228 height 9
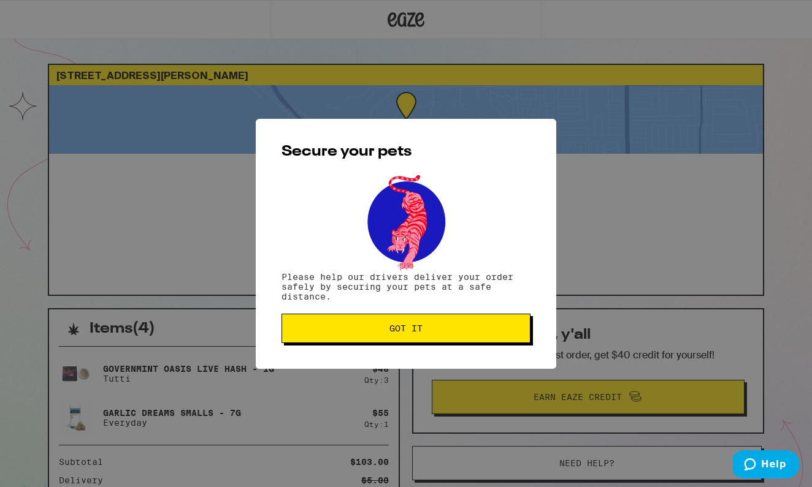
click at [442, 335] on button "Got it" at bounding box center [405, 328] width 249 height 29
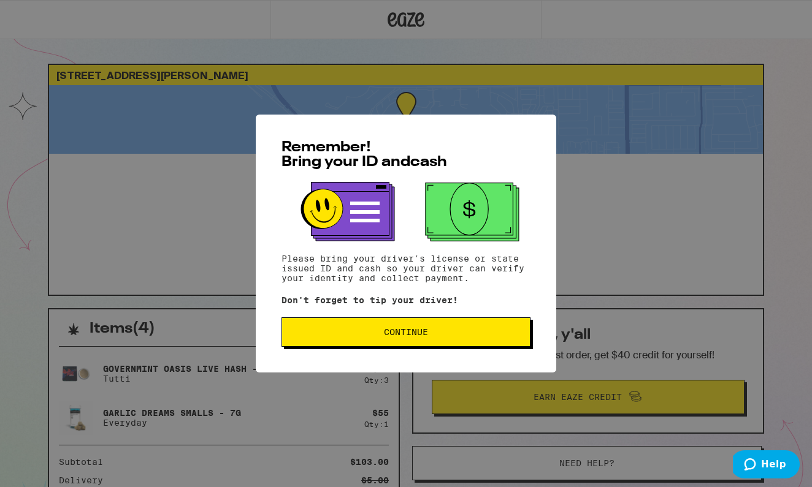
click at [487, 334] on span "Continue" at bounding box center [406, 332] width 228 height 9
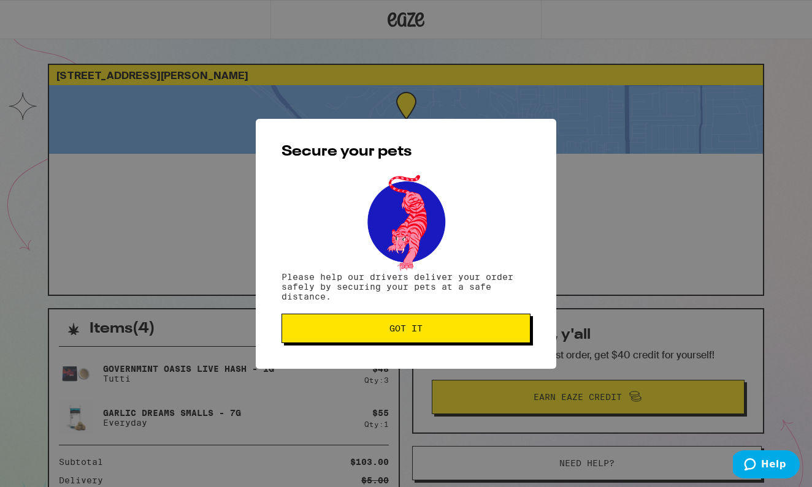
click at [487, 333] on span "Got it" at bounding box center [406, 328] width 228 height 9
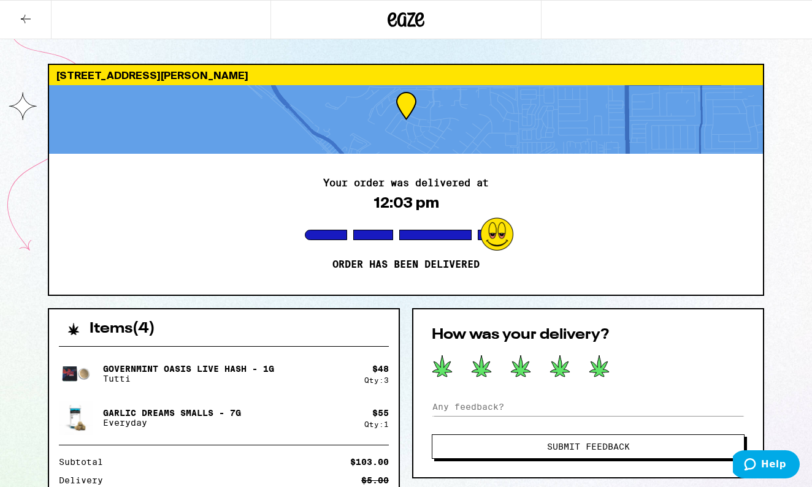
click at [593, 368] on icon at bounding box center [599, 366] width 20 height 21
click at [646, 450] on span "Submit Feedback" at bounding box center [587, 447] width 213 height 9
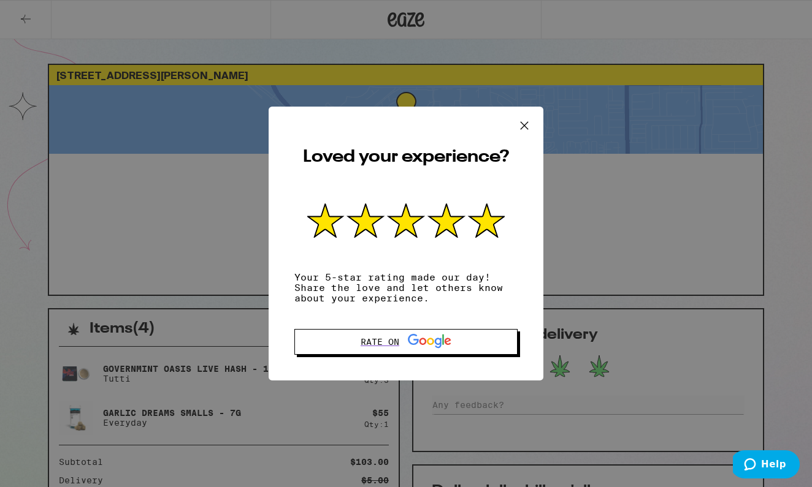
click at [525, 128] on icon at bounding box center [524, 125] width 18 height 18
